Goal: Transaction & Acquisition: Purchase product/service

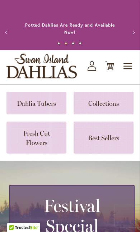
click at [129, 32] on button "Next" at bounding box center [133, 32] width 14 height 14
click at [133, 31] on button "Next" at bounding box center [133, 32] width 14 height 14
click at [129, 66] on span "Toggle Nav" at bounding box center [128, 66] width 11 height 14
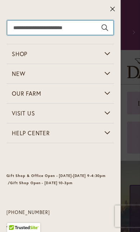
click at [61, 27] on input "Search" at bounding box center [60, 28] width 107 height 14
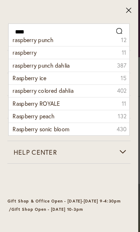
click at [71, 57] on li "raspberry punch dahlia 387" at bounding box center [61, 56] width 106 height 11
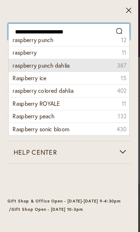
type input "**********"
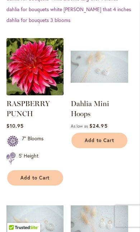
scroll to position [297, 0]
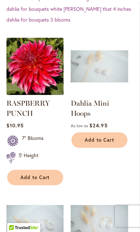
click at [48, 178] on span "Add to Cart" at bounding box center [36, 178] width 30 height 6
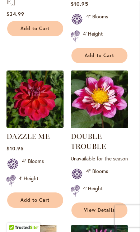
scroll to position [1017, 0]
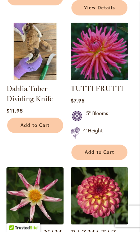
click at [48, 122] on span "Add to Cart" at bounding box center [36, 125] width 30 height 6
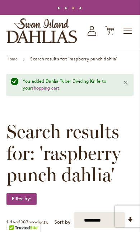
scroll to position [0, 0]
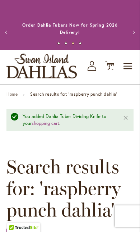
click at [130, 65] on span "Toggle Nav" at bounding box center [128, 66] width 11 height 14
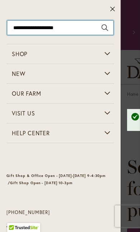
click at [69, 28] on input "**********" at bounding box center [60, 28] width 107 height 14
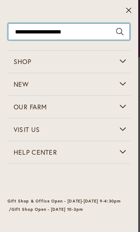
click at [109, 27] on input "**********" at bounding box center [60, 28] width 107 height 14
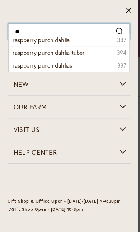
type input "*"
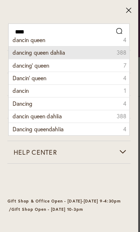
click at [70, 45] on li "dancing queen dahlia 388" at bounding box center [61, 45] width 106 height 11
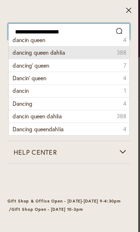
type input "**********"
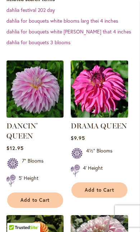
scroll to position [275, 0]
click at [49, 201] on span "Add to Cart" at bounding box center [36, 200] width 30 height 6
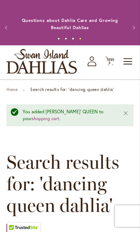
scroll to position [0, 0]
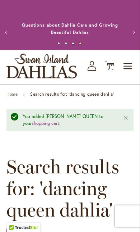
click at [133, 62] on span "Toggle Nav" at bounding box center [128, 66] width 11 height 14
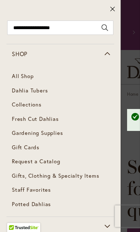
click at [49, 94] on link "Dahlia Tubers" at bounding box center [60, 91] width 108 height 14
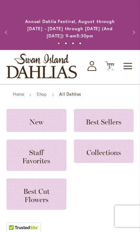
click at [45, 120] on h3 "New" at bounding box center [36, 121] width 43 height 8
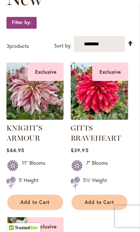
scroll to position [143, 0]
click at [103, 94] on img at bounding box center [99, 91] width 57 height 57
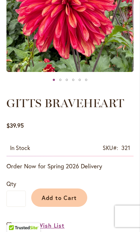
click at [74, 201] on span "Add to Cart" at bounding box center [60, 198] width 36 height 8
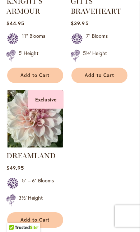
scroll to position [272, 0]
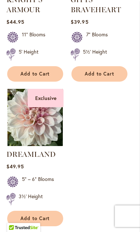
click at [46, 122] on img at bounding box center [34, 117] width 57 height 57
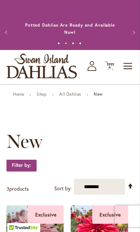
click at [19, 96] on link "Home" at bounding box center [18, 93] width 11 height 5
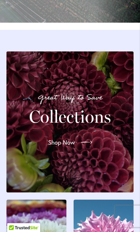
scroll to position [922, 0]
click at [84, 139] on icon at bounding box center [87, 143] width 12 height 12
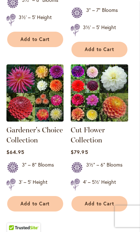
scroll to position [461, 0]
click at [38, 77] on img at bounding box center [34, 92] width 57 height 57
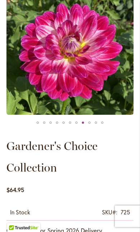
scroll to position [124, 0]
click at [112, 62] on img "MAMACITA" at bounding box center [69, 50] width 127 height 127
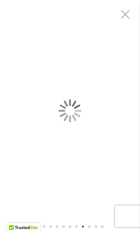
scroll to position [0, 0]
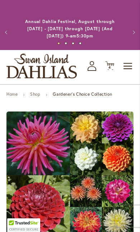
click at [36, 96] on link "Shop" at bounding box center [35, 93] width 10 height 5
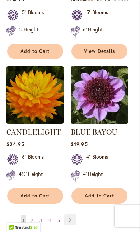
scroll to position [1133, 0]
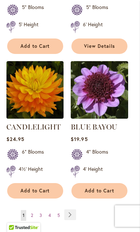
click at [73, 220] on link "Page Next" at bounding box center [70, 215] width 12 height 11
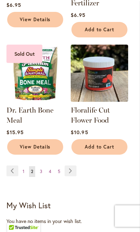
scroll to position [1109, 0]
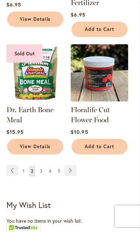
click at [73, 165] on link "Page Next" at bounding box center [71, 170] width 12 height 11
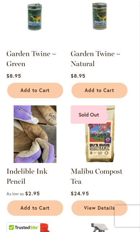
scroll to position [218, 0]
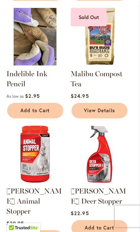
click at [45, 114] on span "Add to Cart" at bounding box center [36, 111] width 30 height 6
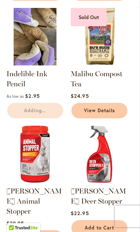
scroll to position [315, 0]
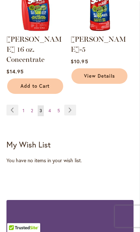
scroll to position [1114, 0]
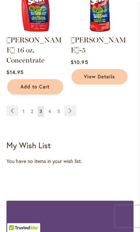
click at [72, 106] on link "Page Next" at bounding box center [70, 111] width 12 height 11
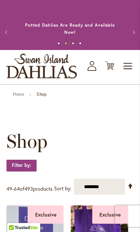
click at [127, 69] on span "Toggle Nav" at bounding box center [128, 66] width 11 height 14
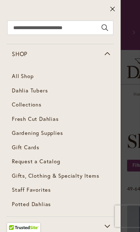
click at [50, 94] on link "Dahlia Tubers" at bounding box center [60, 91] width 108 height 14
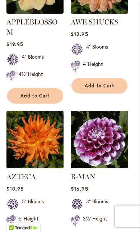
scroll to position [1286, 0]
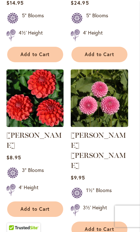
scroll to position [1287, 0]
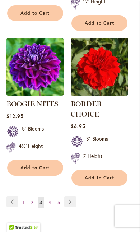
scroll to position [1329, 0]
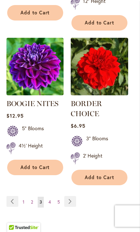
click at [69, 207] on link "Page Next" at bounding box center [70, 201] width 12 height 11
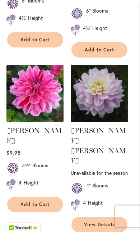
scroll to position [1335, 0]
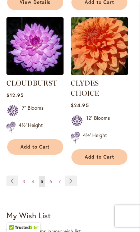
scroll to position [1370, 0]
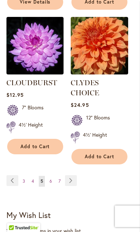
click at [71, 181] on link "Page Next" at bounding box center [71, 180] width 12 height 11
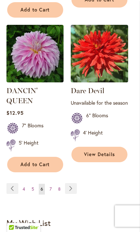
scroll to position [1382, 0]
click at [73, 183] on link "Page Next" at bounding box center [71, 188] width 12 height 11
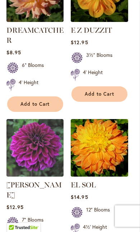
scroll to position [1308, 0]
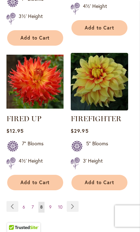
scroll to position [1336, 0]
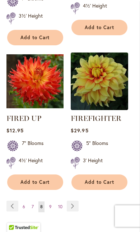
click at [74, 207] on link "Page Next" at bounding box center [73, 206] width 12 height 11
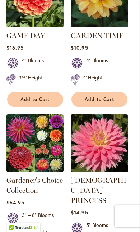
scroll to position [1304, 0]
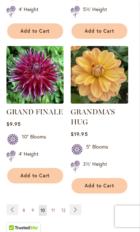
scroll to position [1372, 0]
click at [79, 205] on link "Page Next" at bounding box center [76, 210] width 12 height 11
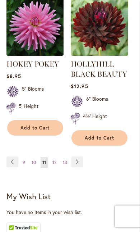
scroll to position [1439, 0]
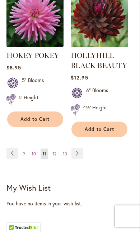
click at [80, 148] on link "Page Next" at bounding box center [78, 153] width 12 height 11
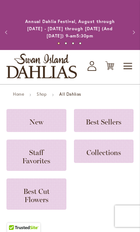
click at [130, 69] on span "Toggle Nav" at bounding box center [128, 66] width 11 height 14
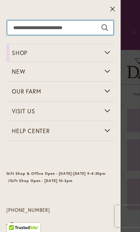
click at [68, 26] on input "Search" at bounding box center [60, 28] width 107 height 14
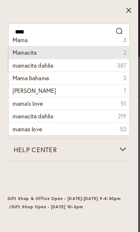
click at [54, 45] on li "Mamacita 2" at bounding box center [61, 45] width 106 height 11
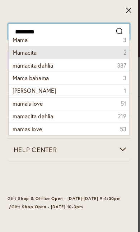
type input "********"
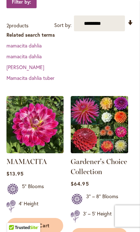
scroll to position [190, 0]
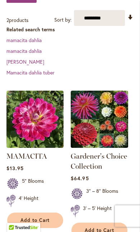
click at [49, 220] on span "Add to Cart" at bounding box center [36, 220] width 30 height 6
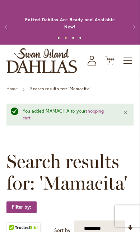
scroll to position [0, 0]
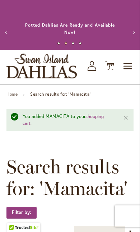
click at [110, 67] on span "1" at bounding box center [110, 67] width 2 height 5
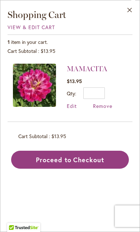
click at [131, 10] on button "Close" at bounding box center [130, 11] width 20 height 23
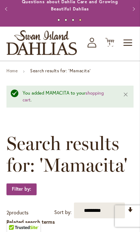
scroll to position [26, 0]
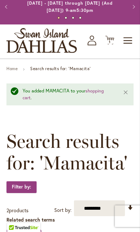
click at [133, 42] on span "Toggle Nav" at bounding box center [128, 40] width 11 height 14
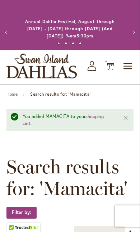
scroll to position [0, 0]
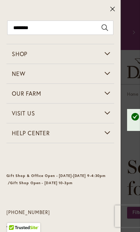
click at [107, 9] on button at bounding box center [113, 9] width 16 height 19
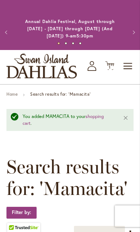
click at [126, 62] on span "Toggle Nav" at bounding box center [128, 66] width 11 height 14
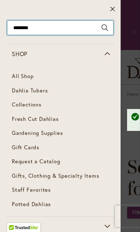
click at [107, 28] on input "********" at bounding box center [60, 28] width 107 height 14
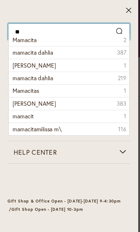
type input "*"
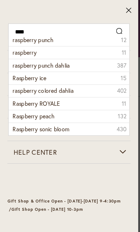
click at [70, 57] on li "raspberry punch dahlia 387" at bounding box center [61, 56] width 106 height 11
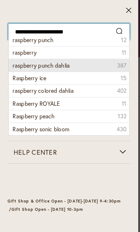
type input "**********"
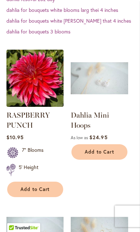
click at [48, 190] on span "Add to Cart" at bounding box center [36, 190] width 30 height 6
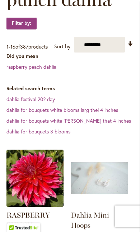
scroll to position [211, 0]
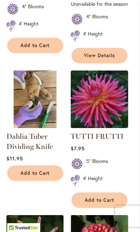
click at [114, 197] on span "Add to Cart" at bounding box center [100, 200] width 30 height 6
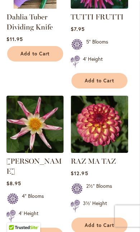
scroll to position [1261, 0]
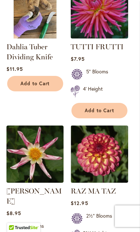
click at [46, 81] on span "Add to Cart" at bounding box center [36, 84] width 30 height 6
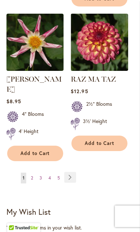
scroll to position [1373, 0]
click at [72, 172] on link "Page Next" at bounding box center [70, 177] width 12 height 11
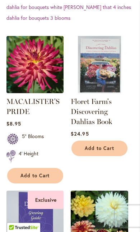
scroll to position [300, 0]
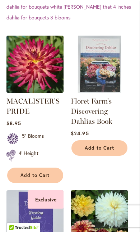
click at [31, 176] on span "Add to Cart" at bounding box center [36, 175] width 30 height 6
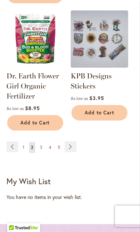
scroll to position [1287, 0]
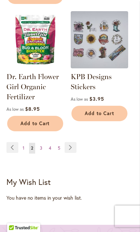
click at [72, 147] on link "Page Next" at bounding box center [71, 147] width 12 height 11
